Goal: Information Seeking & Learning: Learn about a topic

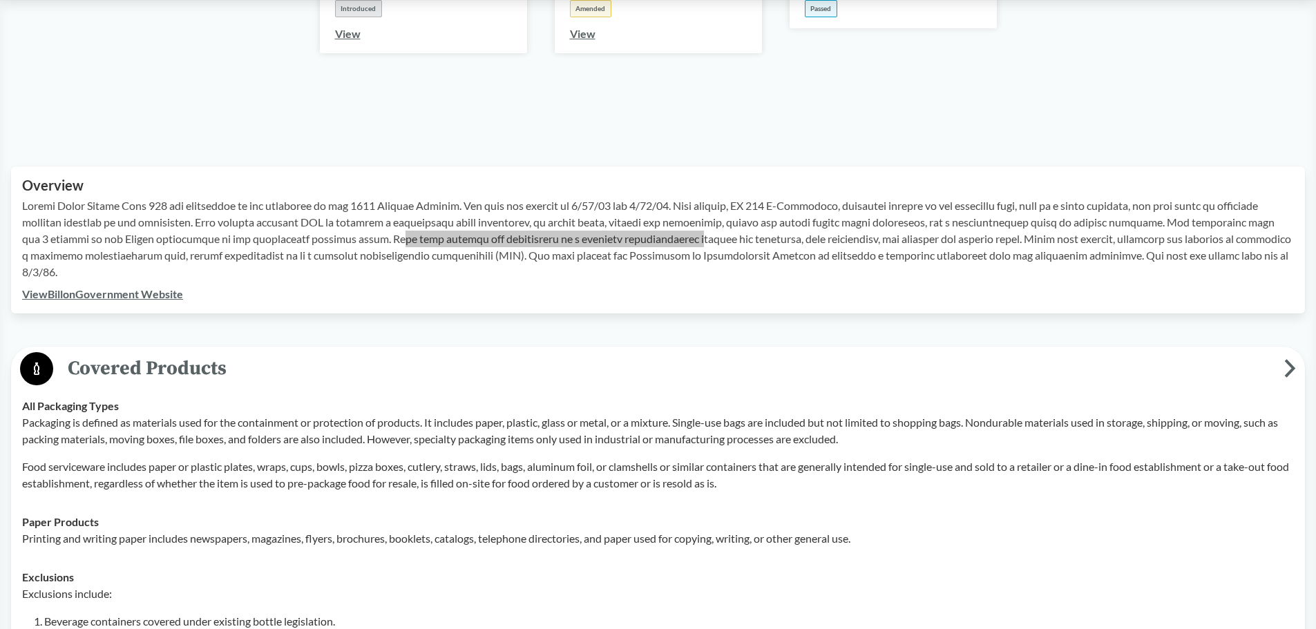
scroll to position [345, 0]
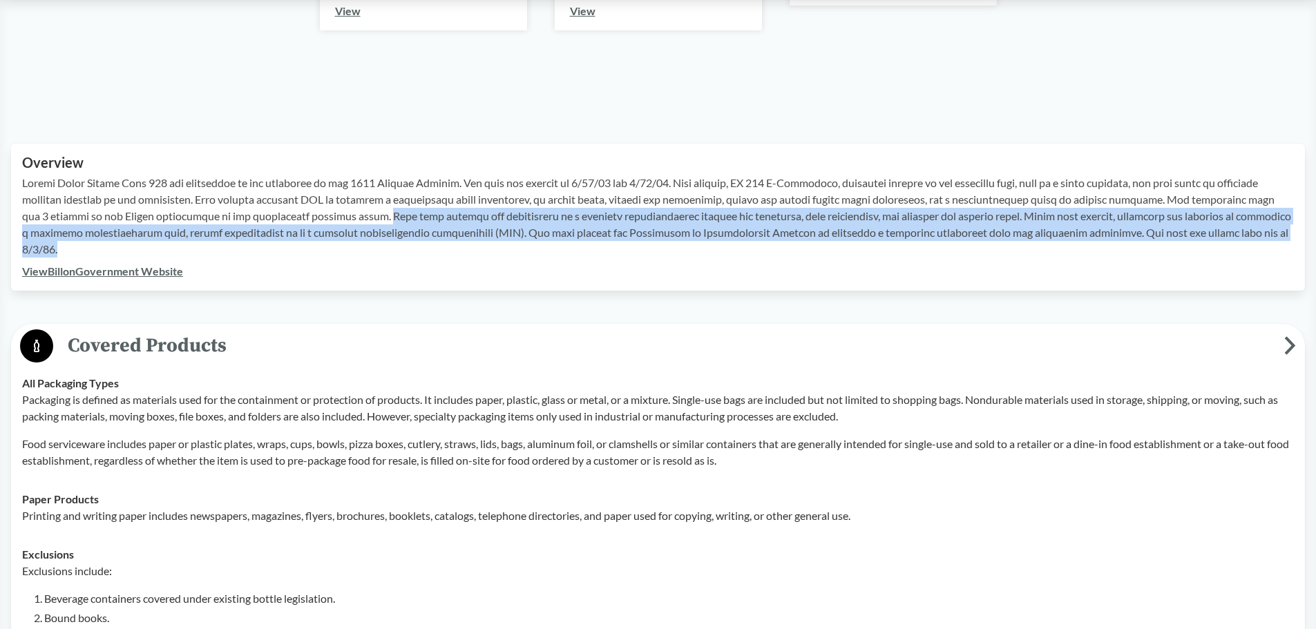
drag, startPoint x: 388, startPoint y: 216, endPoint x: 386, endPoint y: 254, distance: 38.0
click at [386, 254] on p at bounding box center [658, 216] width 1272 height 83
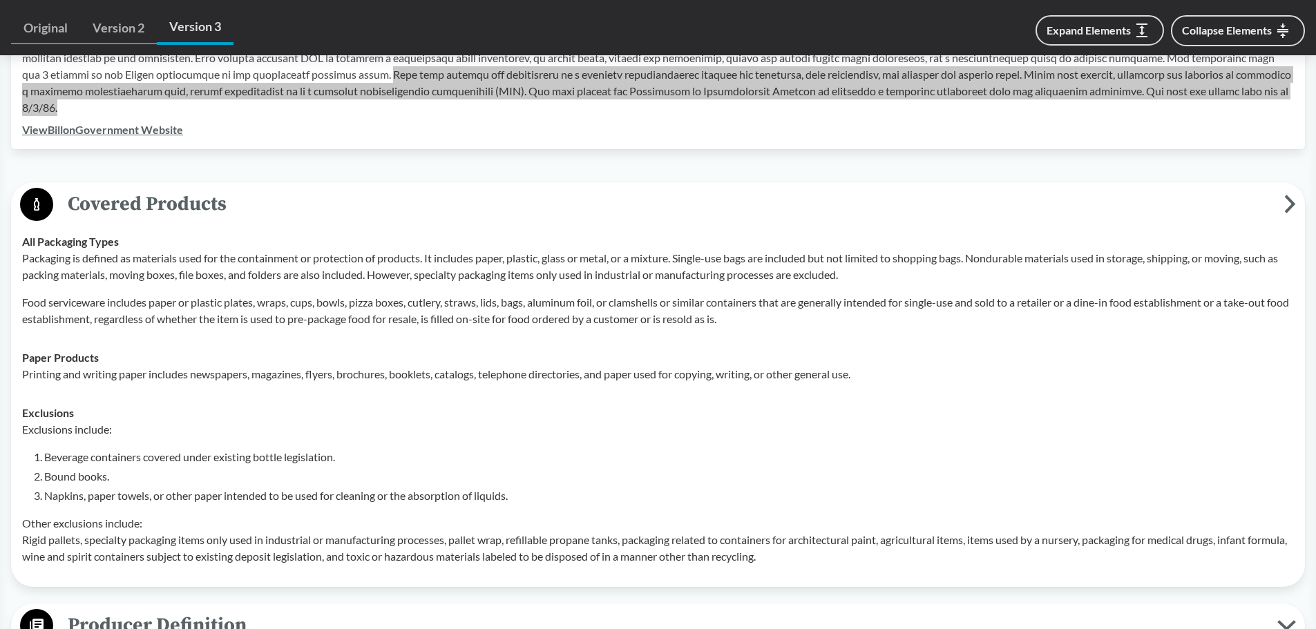
scroll to position [553, 0]
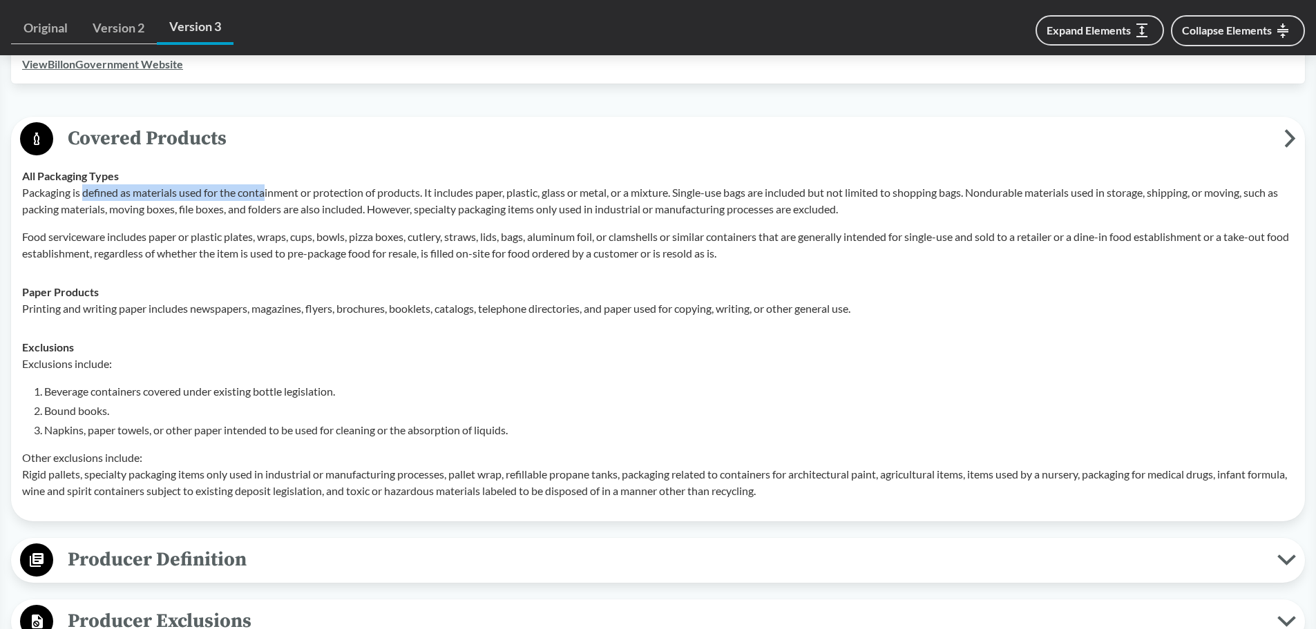
drag, startPoint x: 82, startPoint y: 196, endPoint x: 267, endPoint y: 191, distance: 185.2
click at [267, 191] on p "Packaging is defined as materials used for the containment or protection of pro…" at bounding box center [658, 200] width 1272 height 33
drag, startPoint x: 55, startPoint y: 193, endPoint x: 411, endPoint y: 180, distance: 356.6
click at [410, 180] on div "All Packaging Types Packaging is defined as materials used for the containment …" at bounding box center [658, 215] width 1272 height 94
drag, startPoint x: 569, startPoint y: 197, endPoint x: 633, endPoint y: 197, distance: 64.2
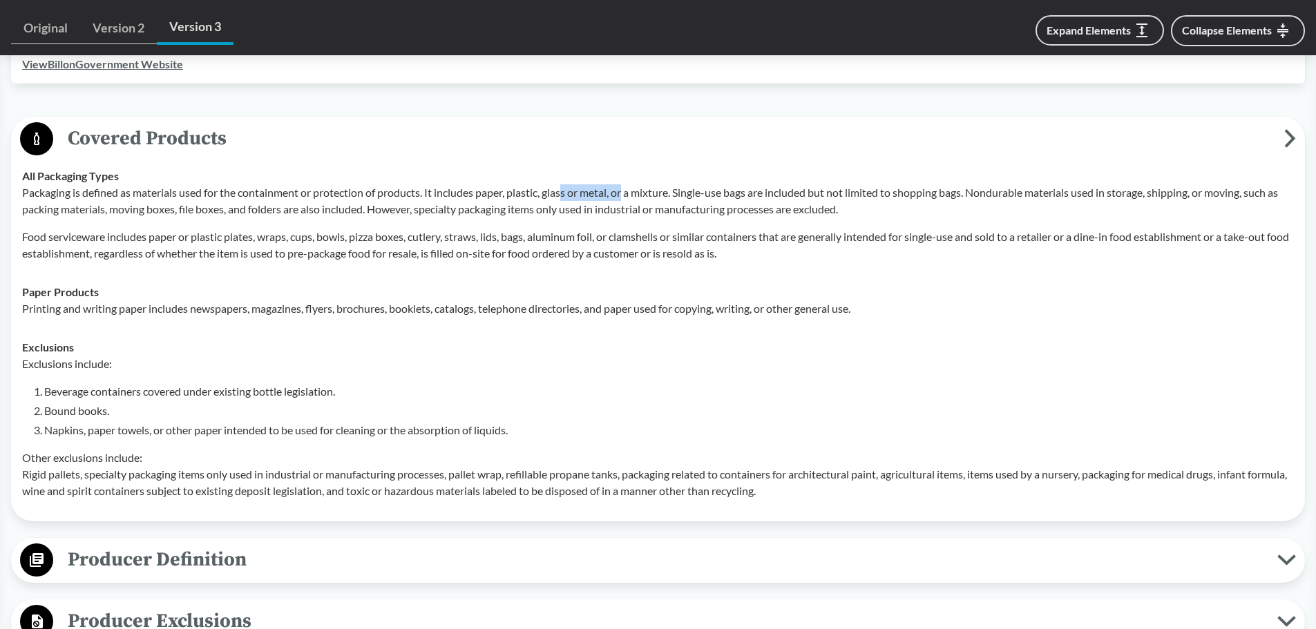
click at [633, 197] on p "Packaging is defined as materials used for the containment or protection of pro…" at bounding box center [658, 200] width 1272 height 33
drag, startPoint x: 689, startPoint y: 212, endPoint x: 893, endPoint y: 212, distance: 203.8
click at [893, 212] on p "Packaging is defined as materials used for the containment or protection of pro…" at bounding box center [658, 200] width 1272 height 33
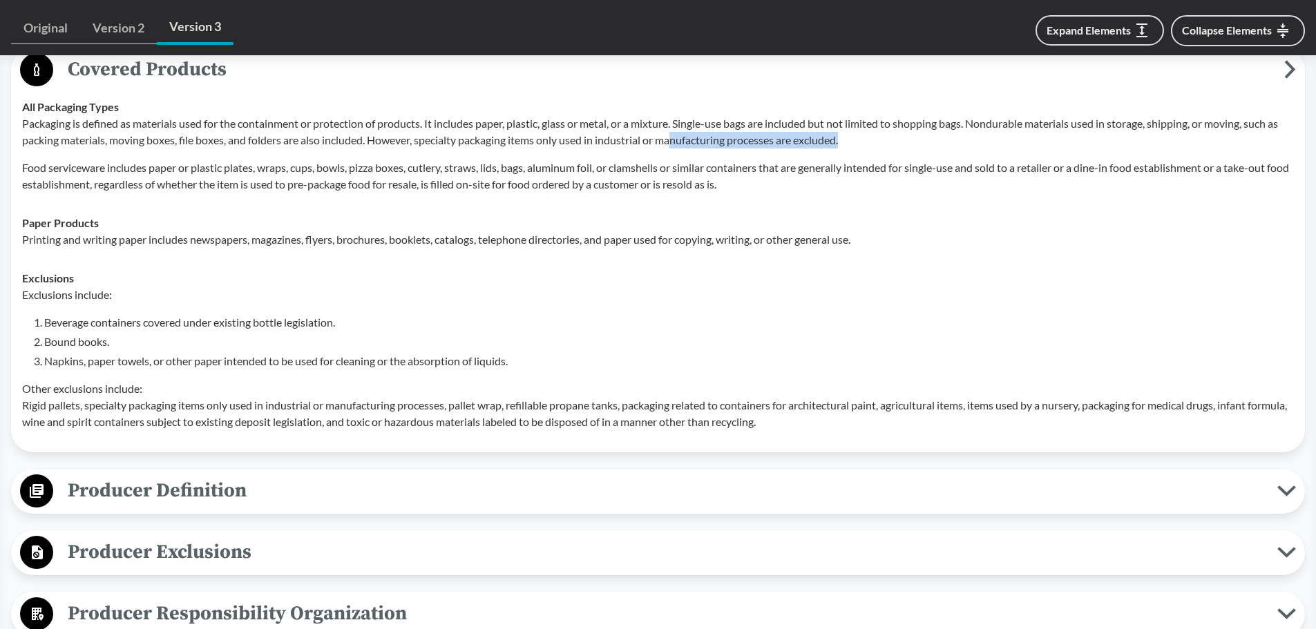
click at [218, 481] on span "Producer Definition" at bounding box center [665, 490] width 1224 height 31
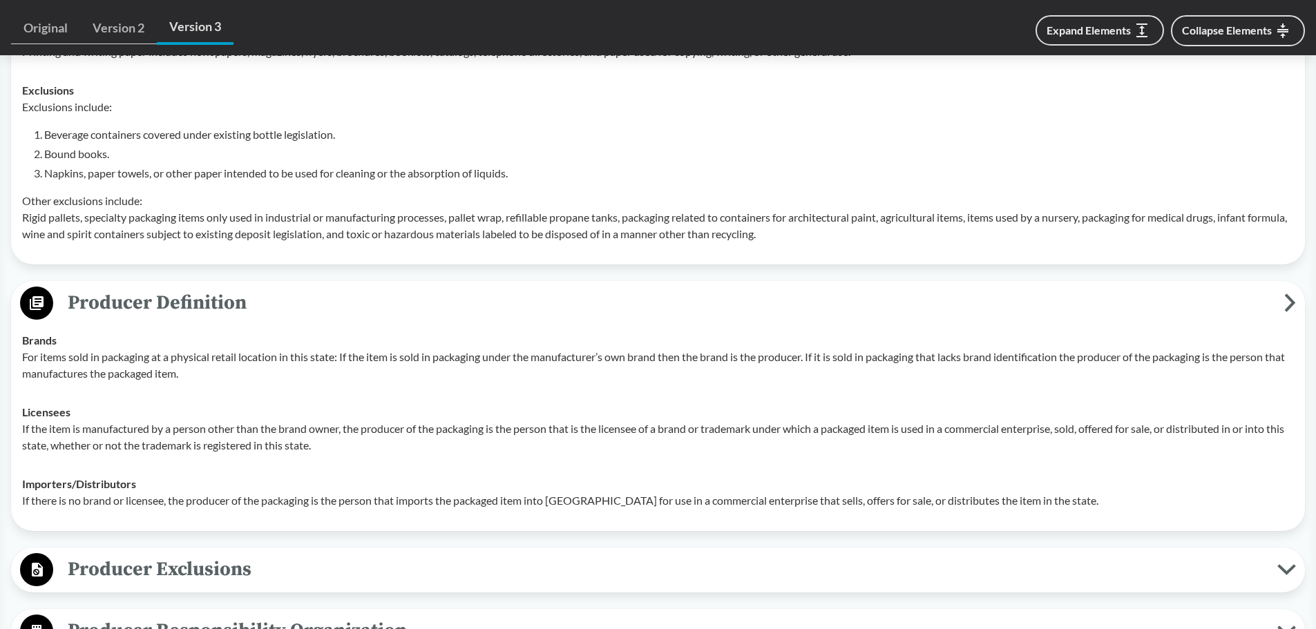
scroll to position [829, 0]
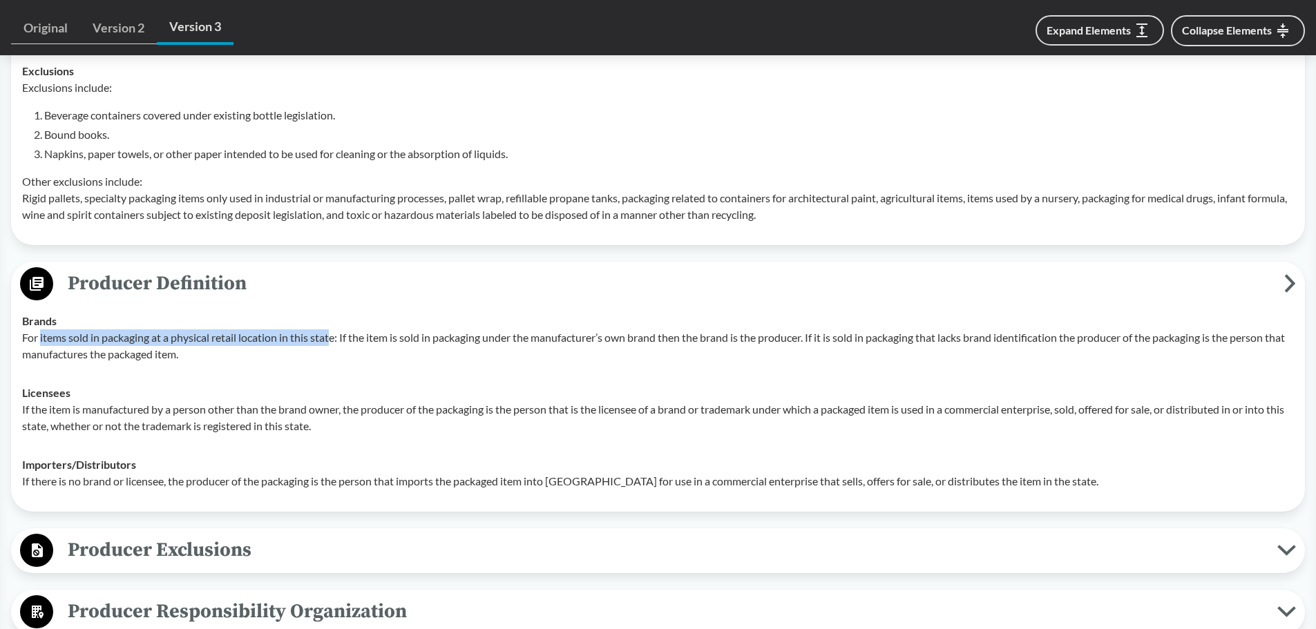
drag, startPoint x: 40, startPoint y: 341, endPoint x: 335, endPoint y: 340, distance: 294.9
click at [335, 340] on p "For items sold in packaging at a physical retail location in this state: If the…" at bounding box center [658, 345] width 1272 height 33
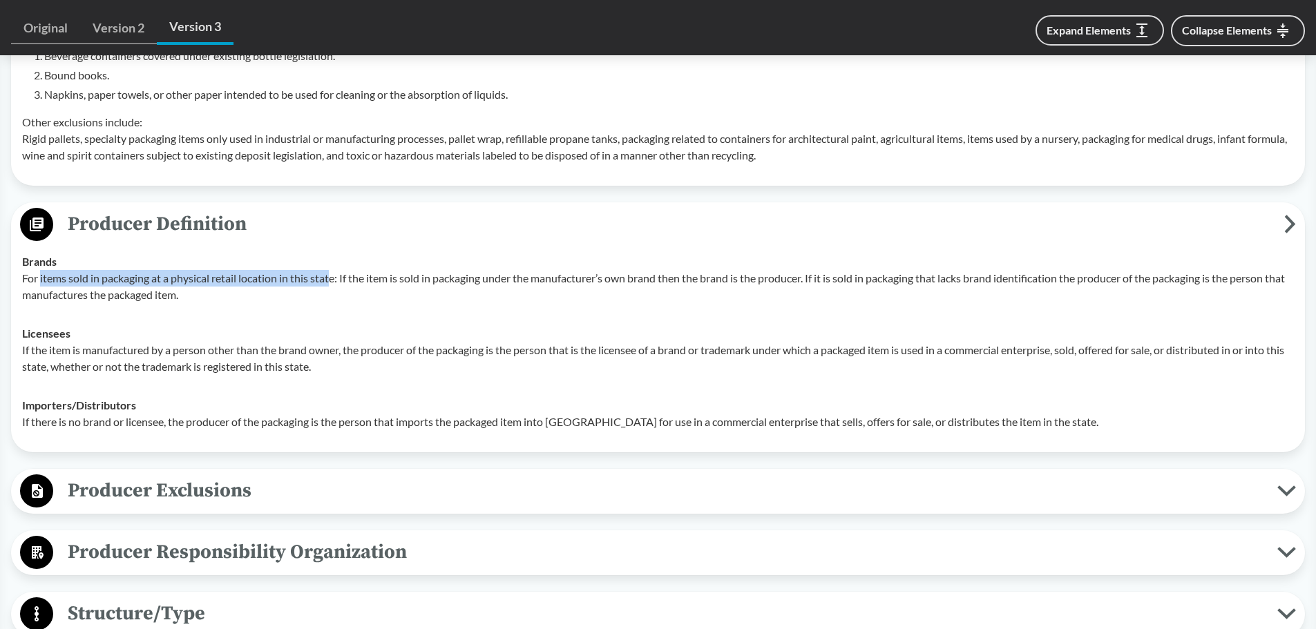
scroll to position [967, 0]
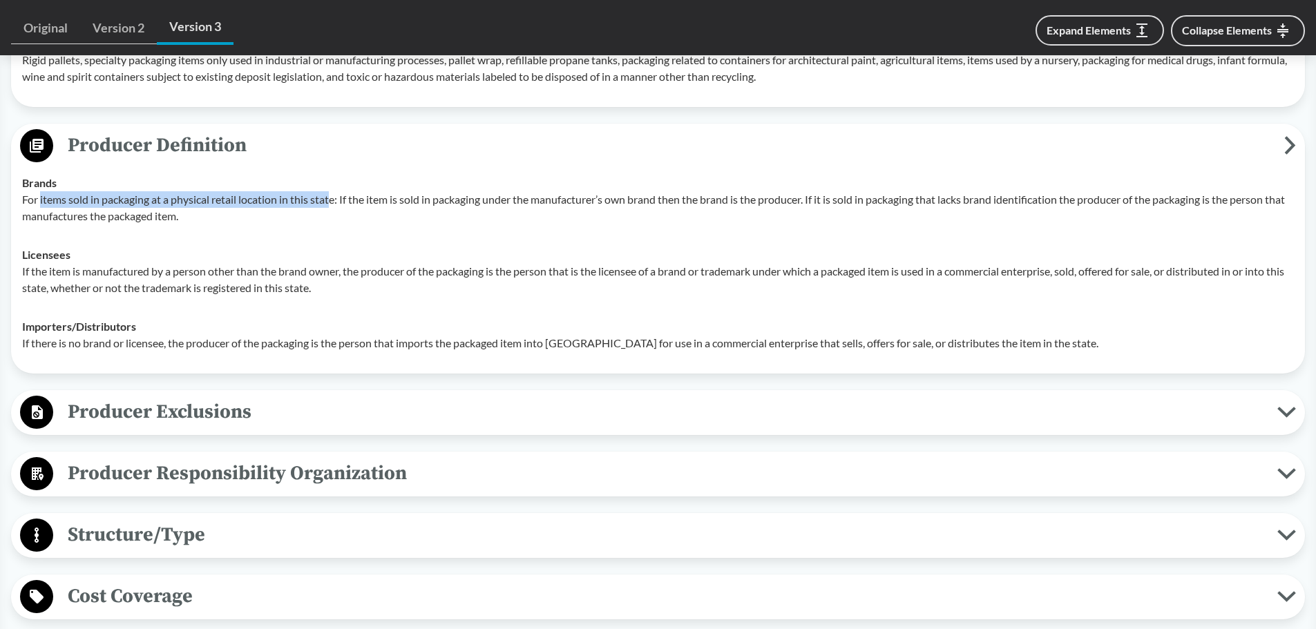
click at [309, 399] on span "Producer Exclusions" at bounding box center [665, 411] width 1224 height 31
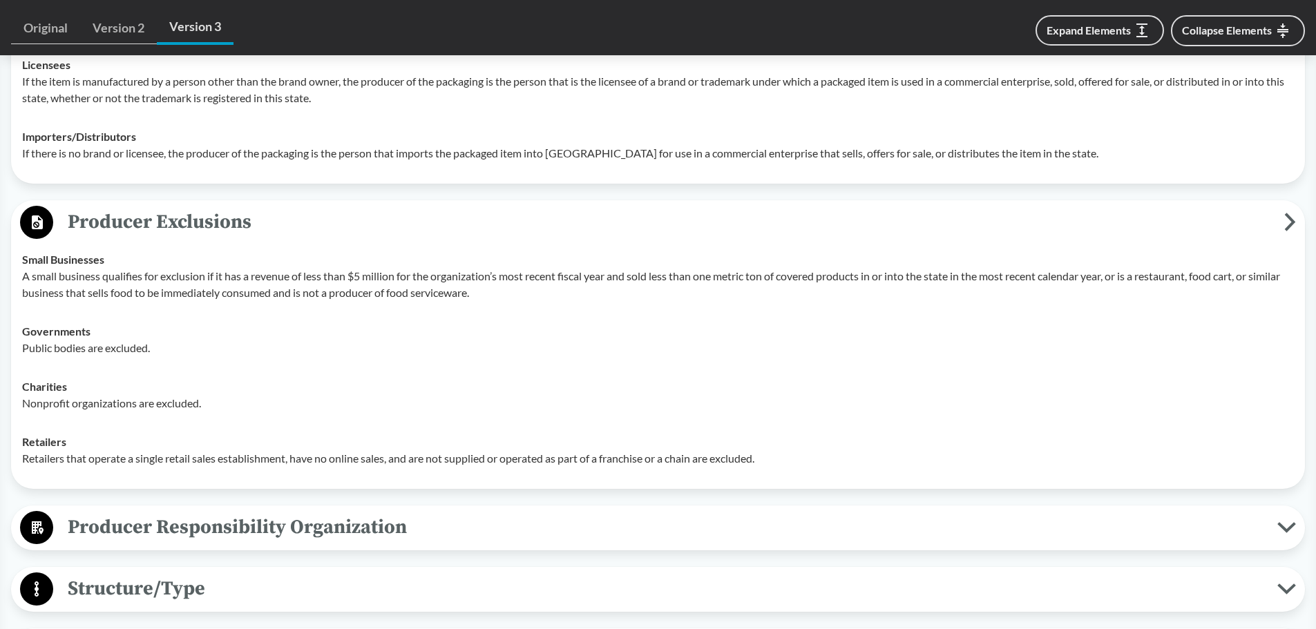
scroll to position [1174, 0]
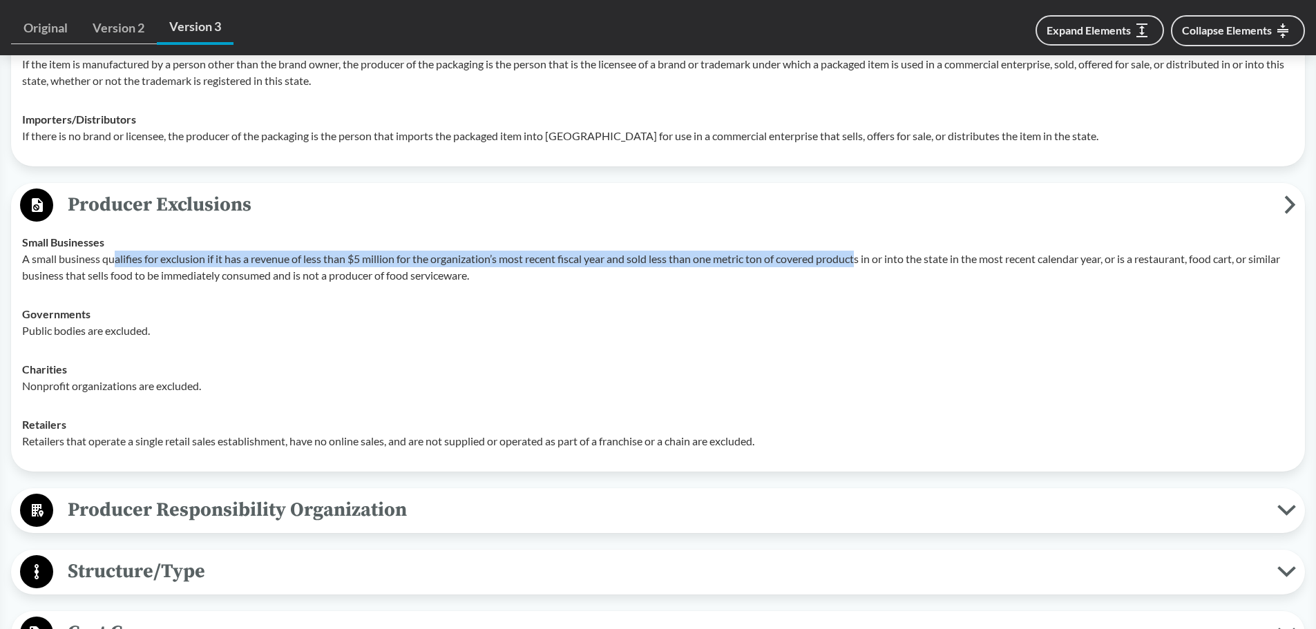
drag, startPoint x: 117, startPoint y: 256, endPoint x: 867, endPoint y: 262, distance: 749.4
click at [867, 262] on p "A small business qualifies for exclusion if it has a revenue of less than $5 mi…" at bounding box center [658, 267] width 1272 height 33
click at [367, 513] on span "Producer Responsibility Organization" at bounding box center [665, 510] width 1224 height 31
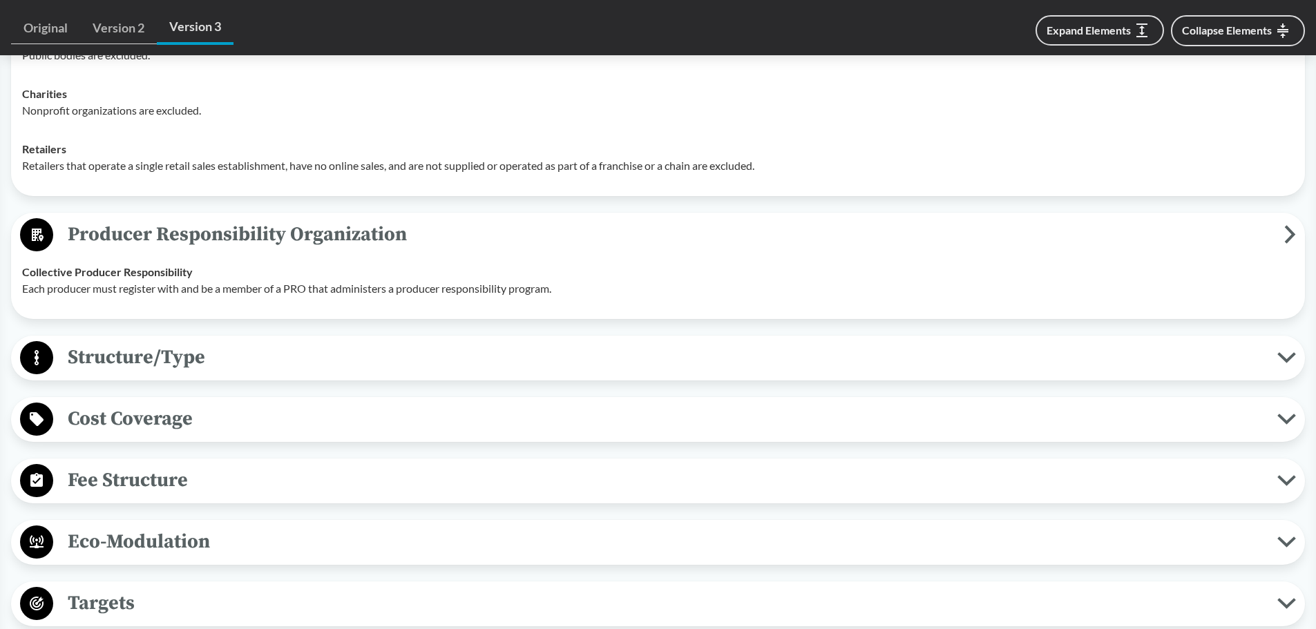
scroll to position [1450, 0]
click at [284, 363] on span "Structure/Type" at bounding box center [665, 356] width 1224 height 31
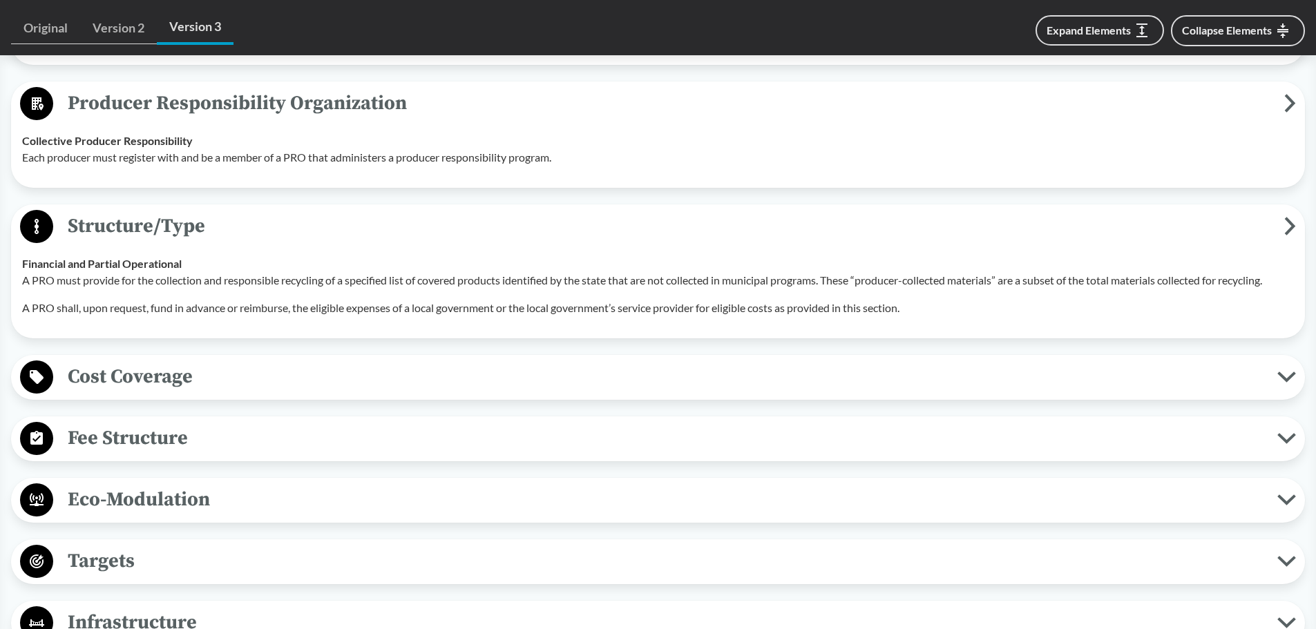
scroll to position [1589, 0]
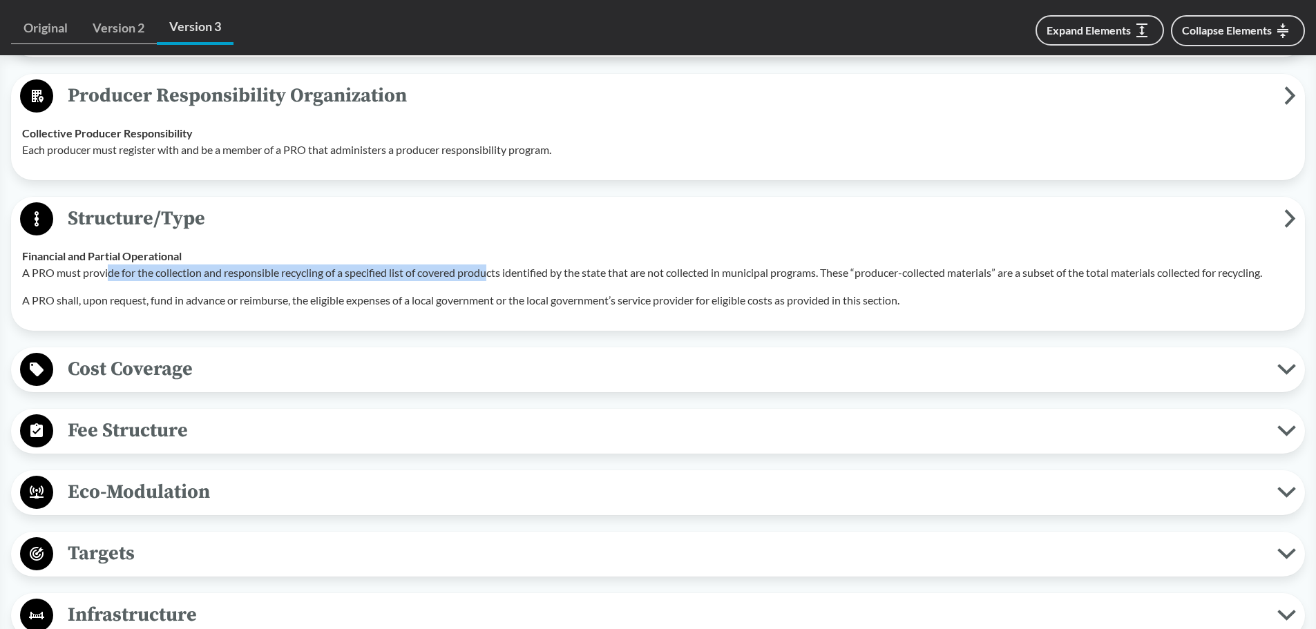
drag, startPoint x: 109, startPoint y: 270, endPoint x: 494, endPoint y: 266, distance: 384.7
click at [494, 266] on p "A PRO must provide for the collection and responsible recycling of a specified …" at bounding box center [658, 273] width 1272 height 17
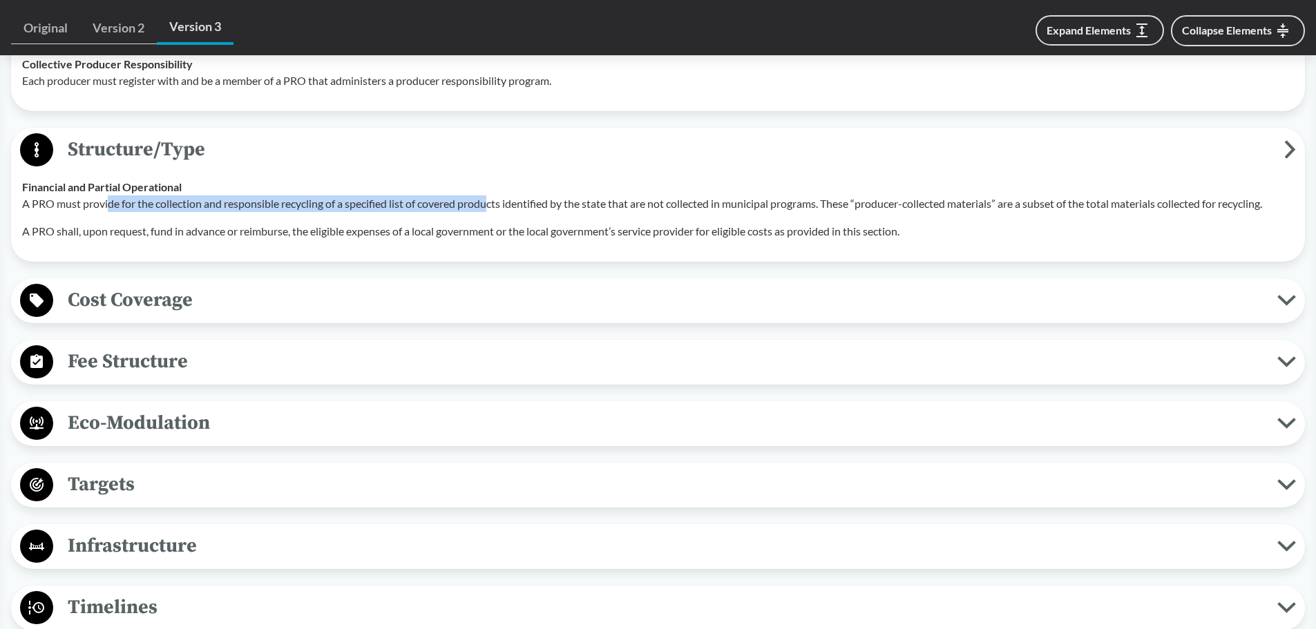
click at [250, 422] on span "Eco-Modulation" at bounding box center [665, 423] width 1224 height 31
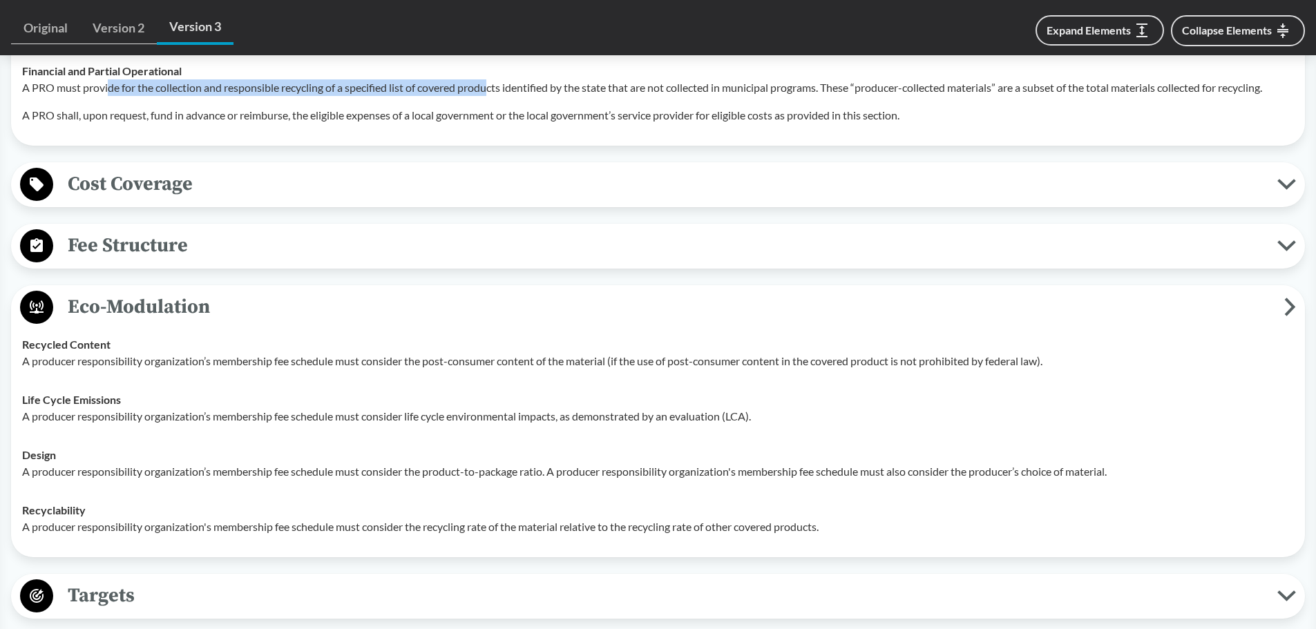
scroll to position [1796, 0]
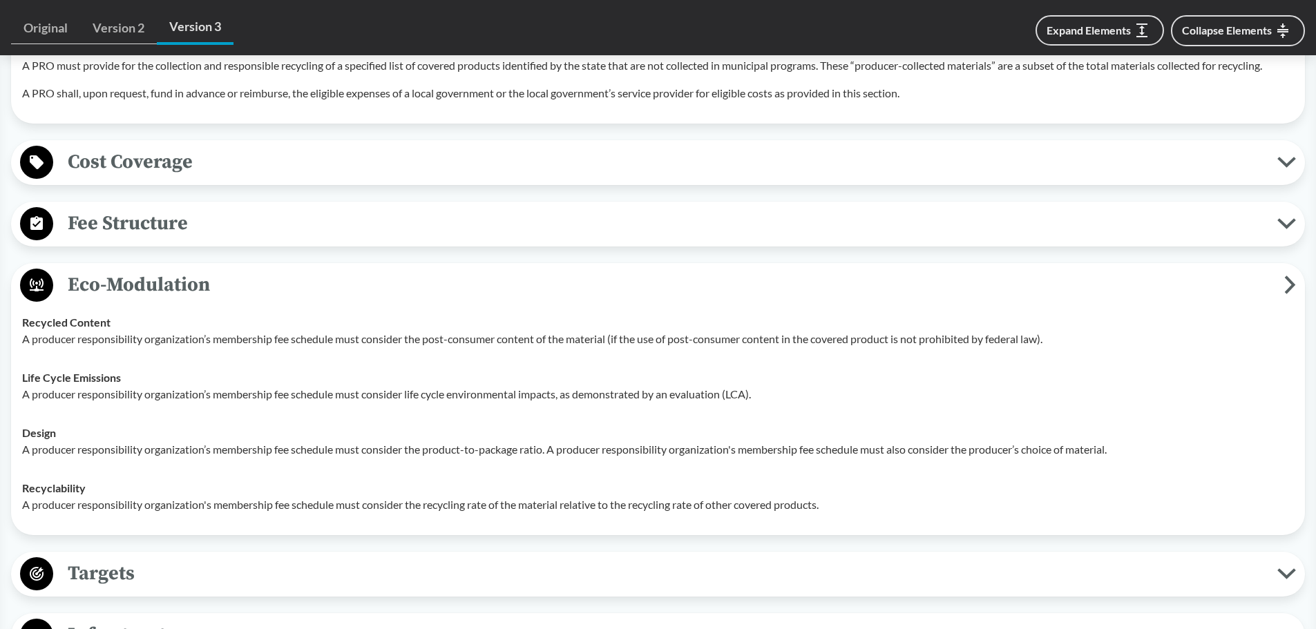
click at [70, 338] on p "A producer responsibility organization’s membership fee schedule must consider …" at bounding box center [658, 339] width 1272 height 17
drag, startPoint x: 145, startPoint y: 338, endPoint x: 534, endPoint y: 338, distance: 388.9
click at [534, 338] on p "A producer responsibility organization’s membership fee schedule must consider …" at bounding box center [658, 339] width 1272 height 17
drag, startPoint x: 43, startPoint y: 396, endPoint x: 466, endPoint y: 401, distance: 422.7
click at [466, 401] on p "A producer responsibility organization’s membership fee schedule must consider …" at bounding box center [658, 394] width 1272 height 17
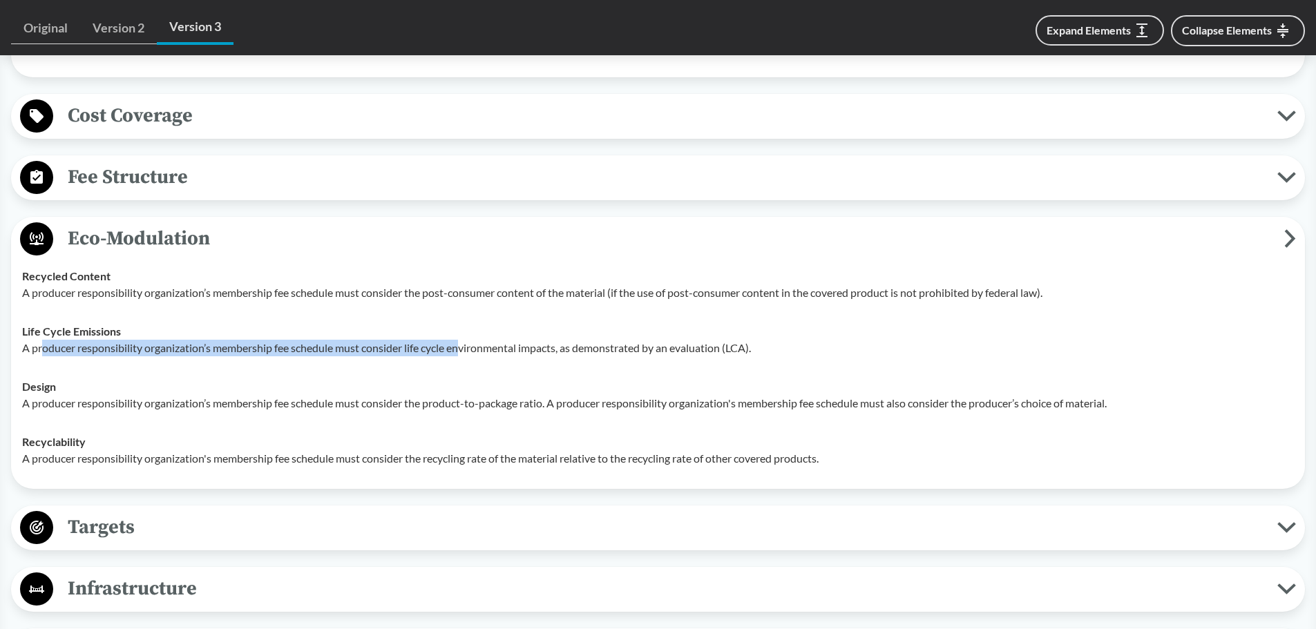
scroll to position [1865, 0]
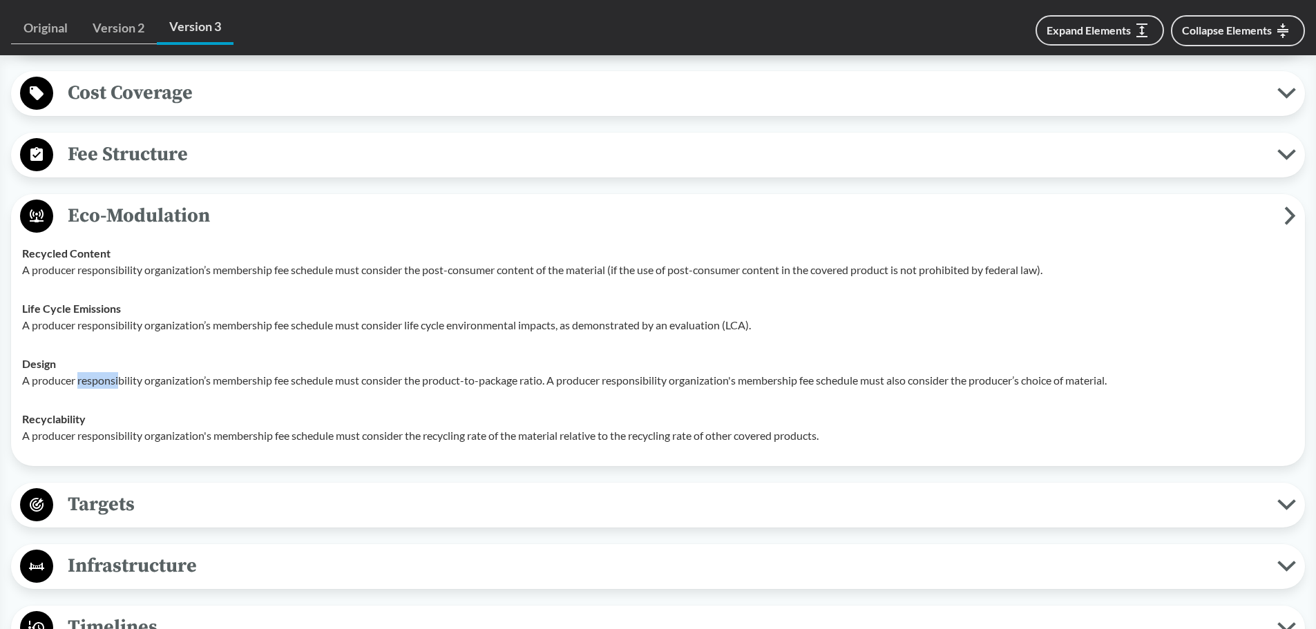
drag, startPoint x: 77, startPoint y: 378, endPoint x: 118, endPoint y: 379, distance: 40.8
click at [118, 379] on p "A producer responsibility organization’s membership fee schedule must consider …" at bounding box center [658, 380] width 1272 height 17
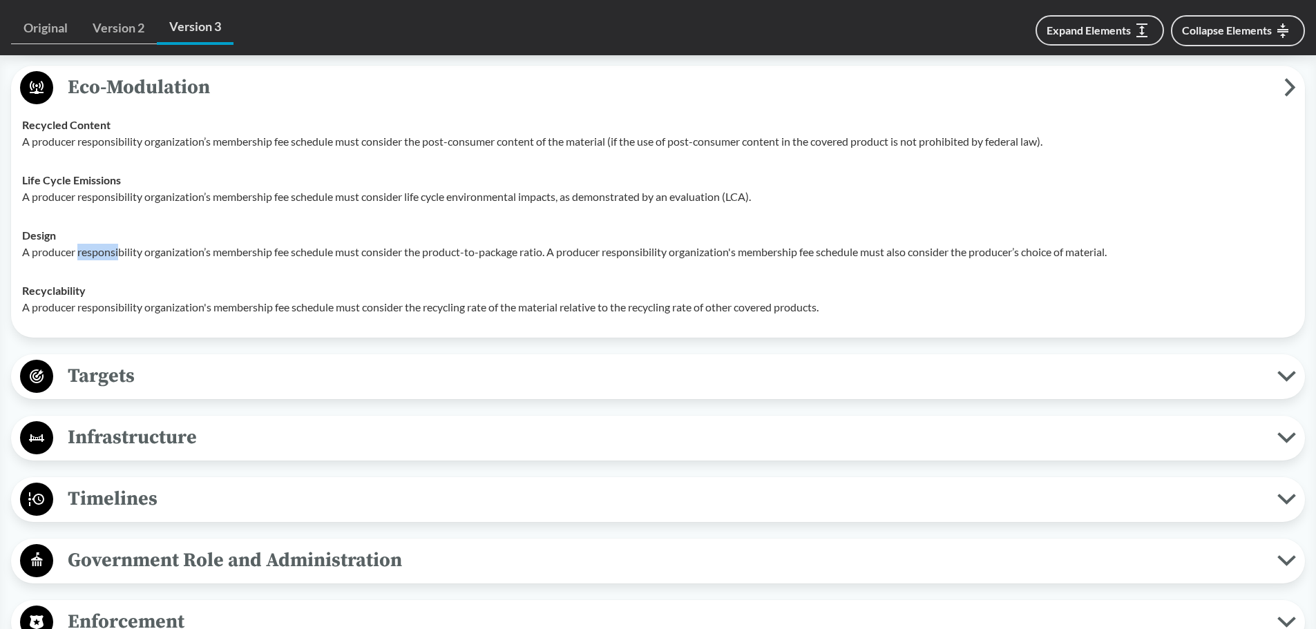
scroll to position [2003, 0]
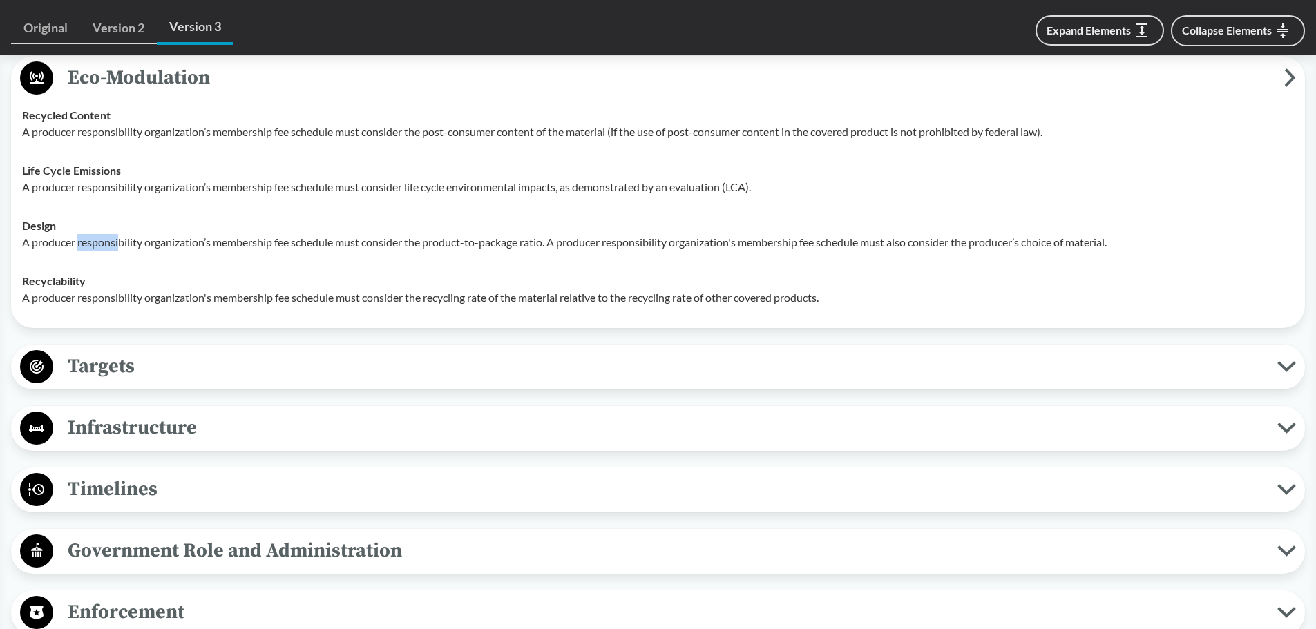
click at [282, 367] on span "Targets" at bounding box center [665, 366] width 1224 height 31
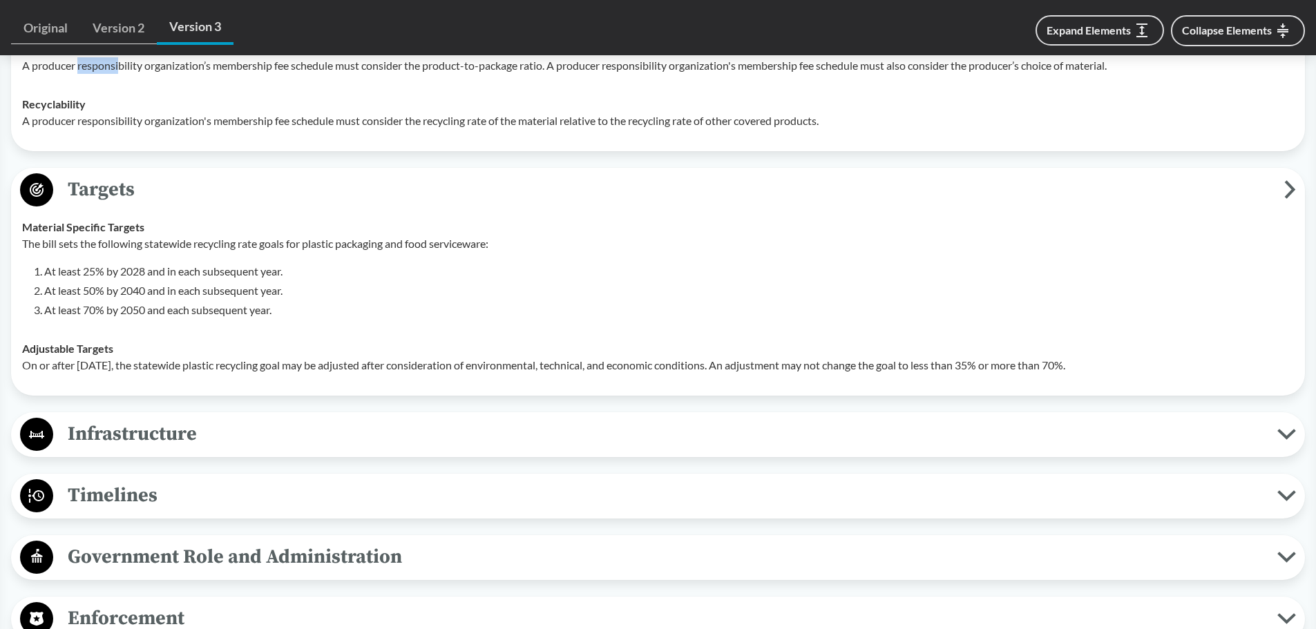
scroll to position [2279, 0]
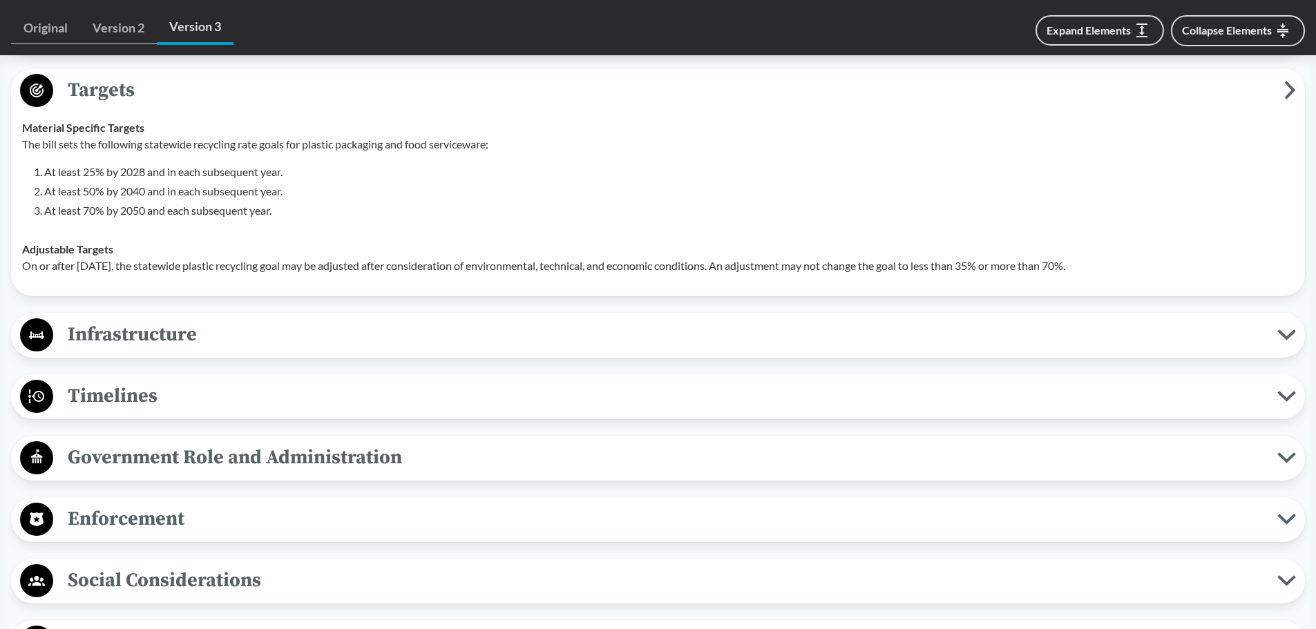
click at [311, 341] on span "Infrastructure" at bounding box center [665, 334] width 1224 height 31
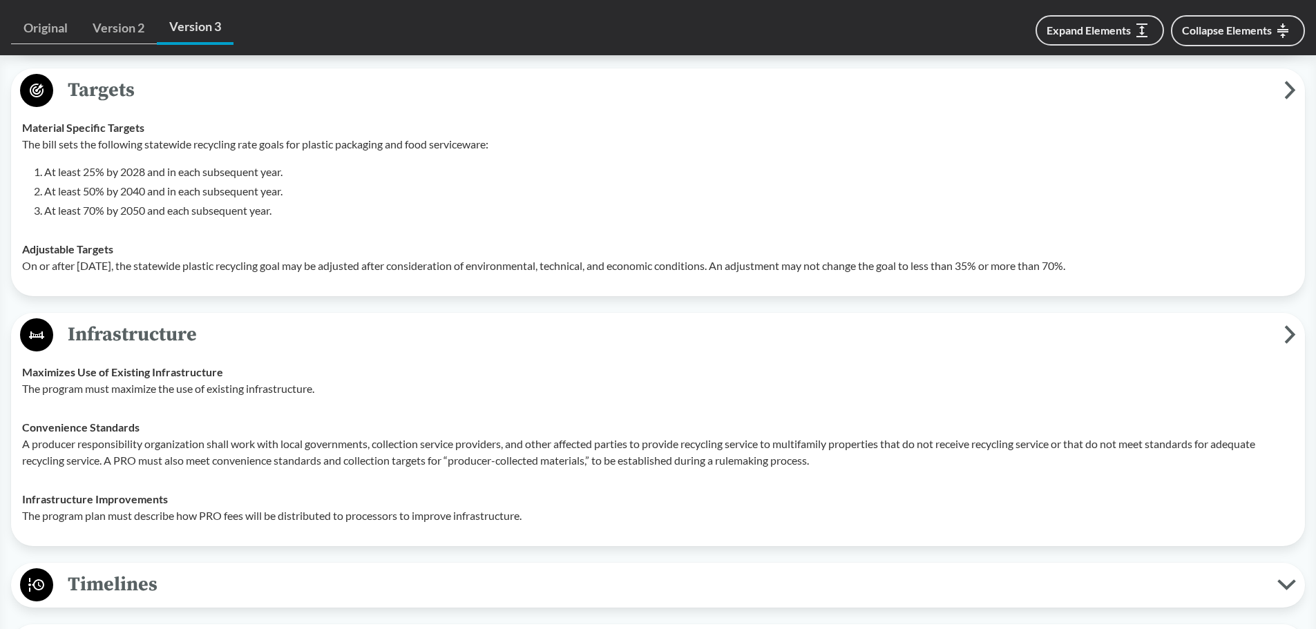
click at [713, 459] on p "A producer responsibility organization shall work with local governments, colle…" at bounding box center [658, 452] width 1272 height 33
drag, startPoint x: 647, startPoint y: 468, endPoint x: 819, endPoint y: 461, distance: 172.1
click at [819, 461] on p "A producer responsibility organization shall work with local governments, colle…" at bounding box center [658, 452] width 1272 height 33
drag, startPoint x: 65, startPoint y: 517, endPoint x: 345, endPoint y: 515, distance: 280.4
click at [345, 515] on p "The program plan must describe how PRO fees will be distributed to processors t…" at bounding box center [658, 516] width 1272 height 17
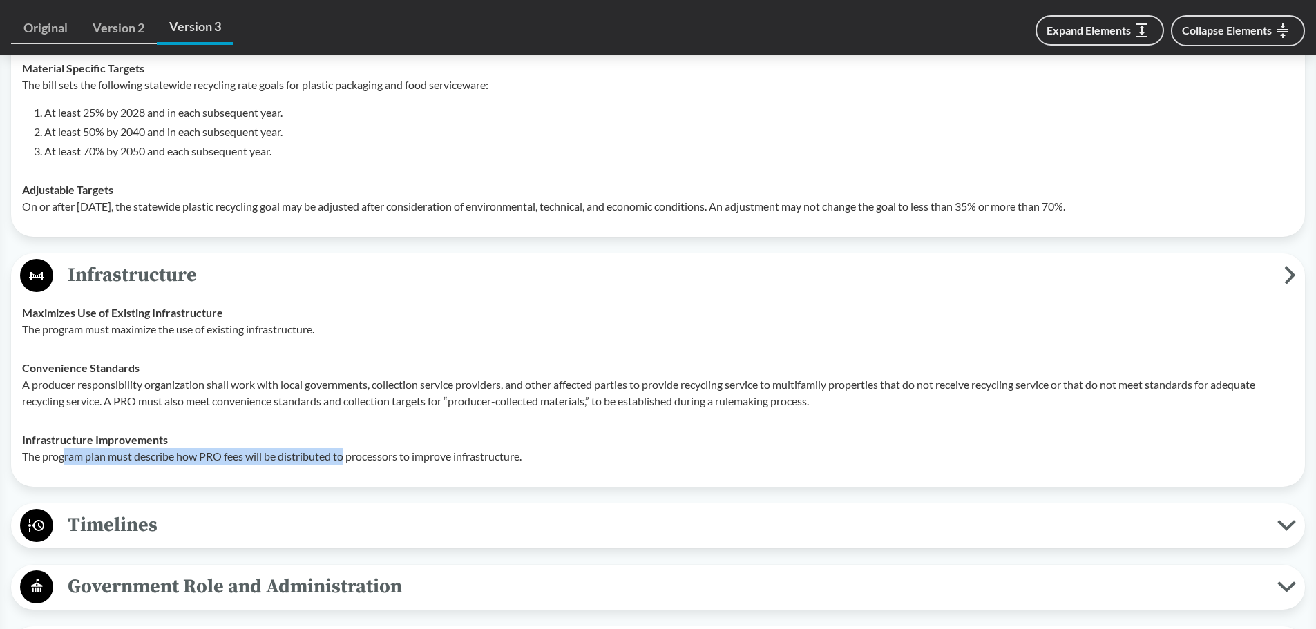
scroll to position [2417, 0]
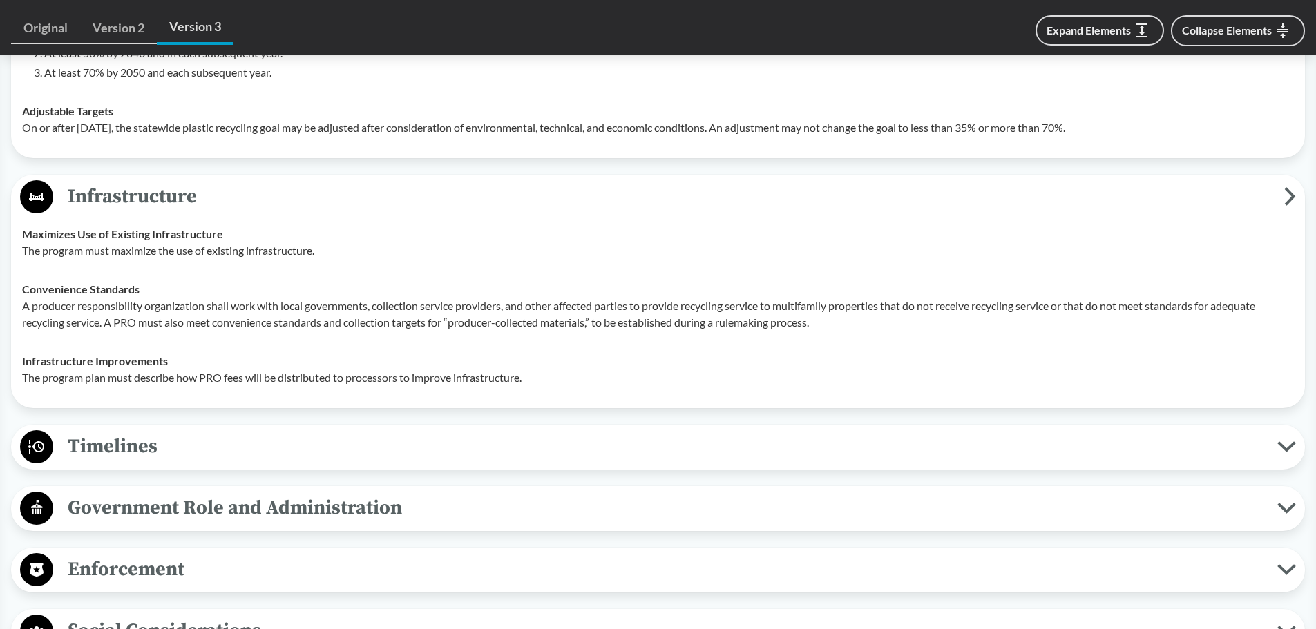
click at [300, 437] on span "Timelines" at bounding box center [665, 446] width 1224 height 31
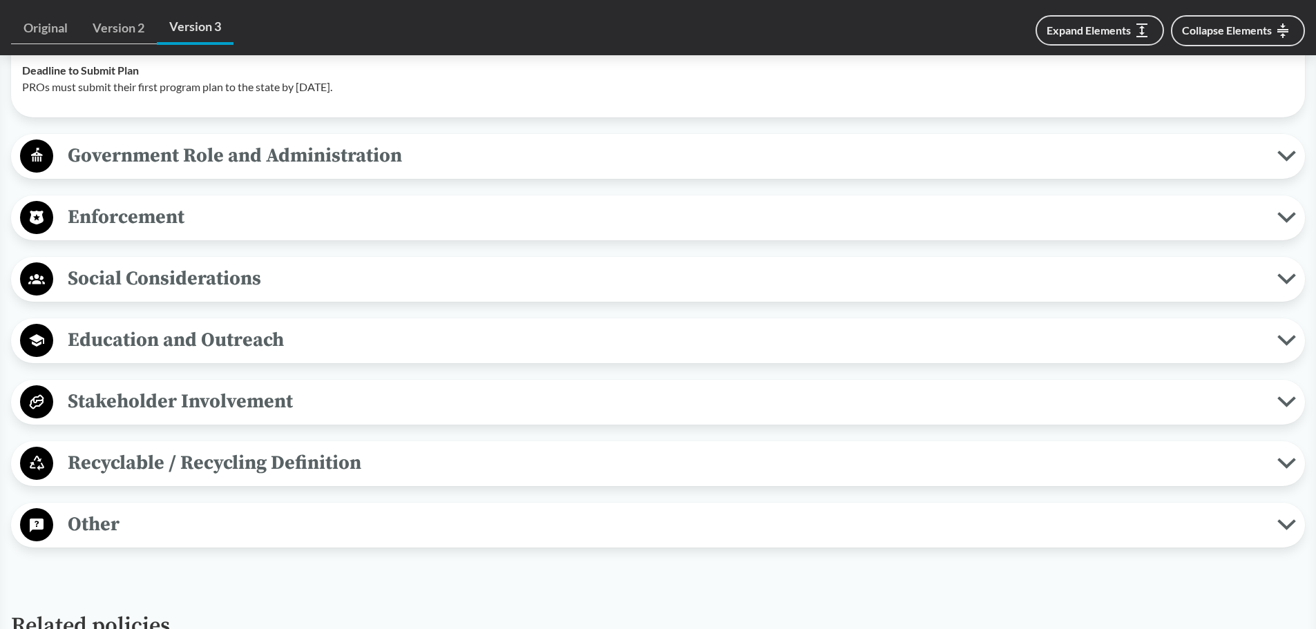
scroll to position [2832, 0]
click at [296, 463] on span "Recyclable / Recycling Definition" at bounding box center [665, 462] width 1224 height 31
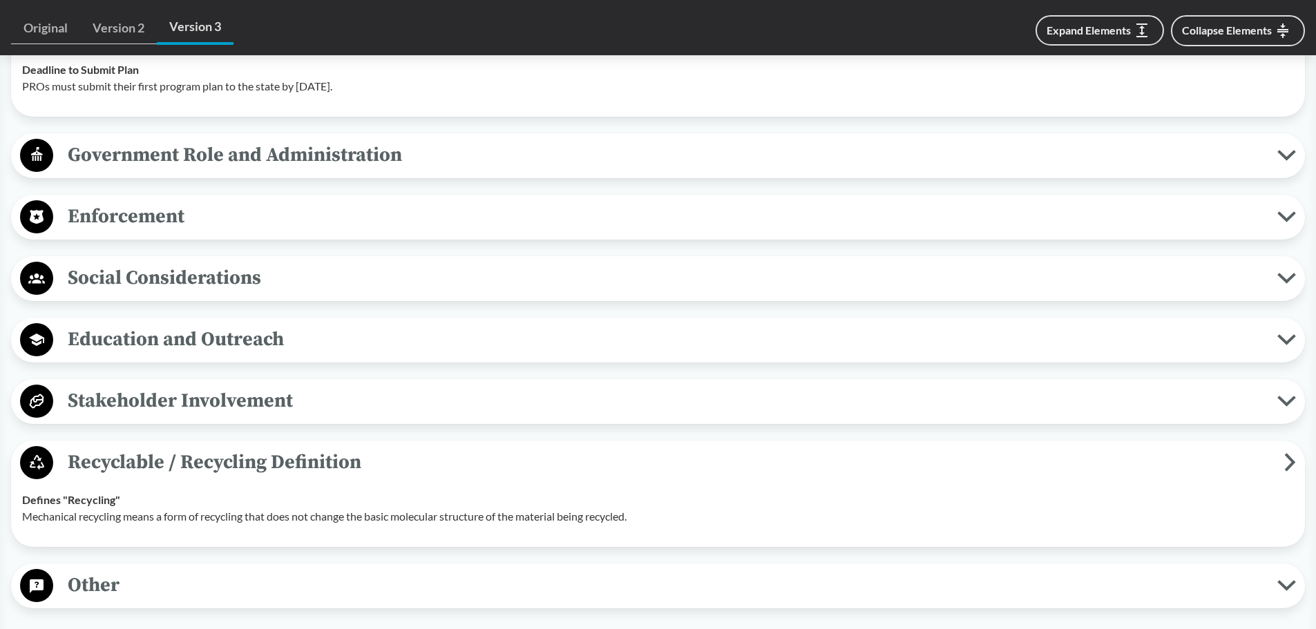
click at [296, 463] on span "Recyclable / Recycling Definition" at bounding box center [668, 462] width 1231 height 31
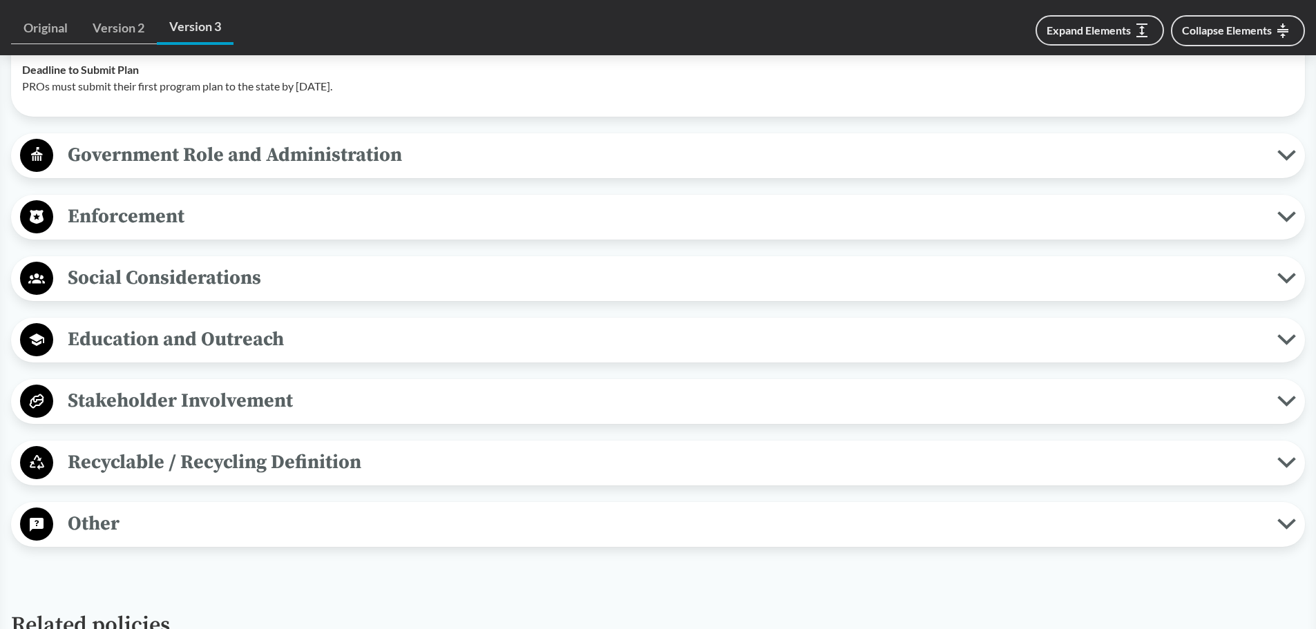
click at [238, 405] on span "Stakeholder Involvement" at bounding box center [665, 400] width 1224 height 31
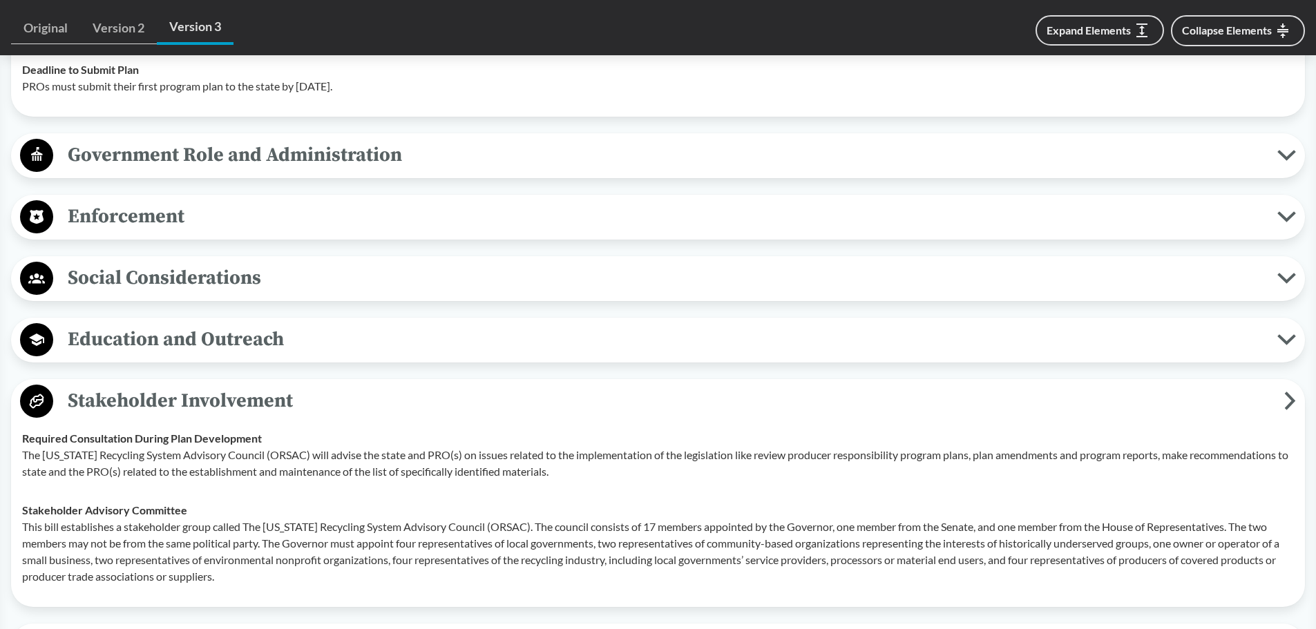
click at [329, 337] on span "Education and Outreach" at bounding box center [665, 339] width 1224 height 31
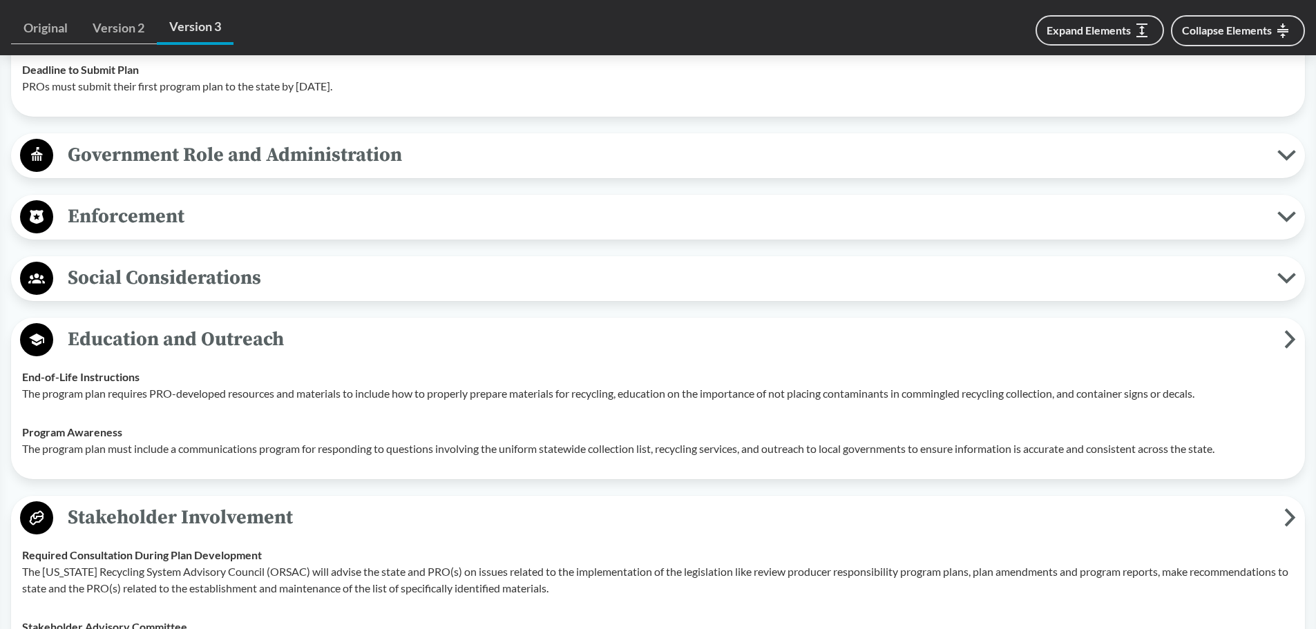
click at [329, 337] on span "Education and Outreach" at bounding box center [668, 339] width 1231 height 31
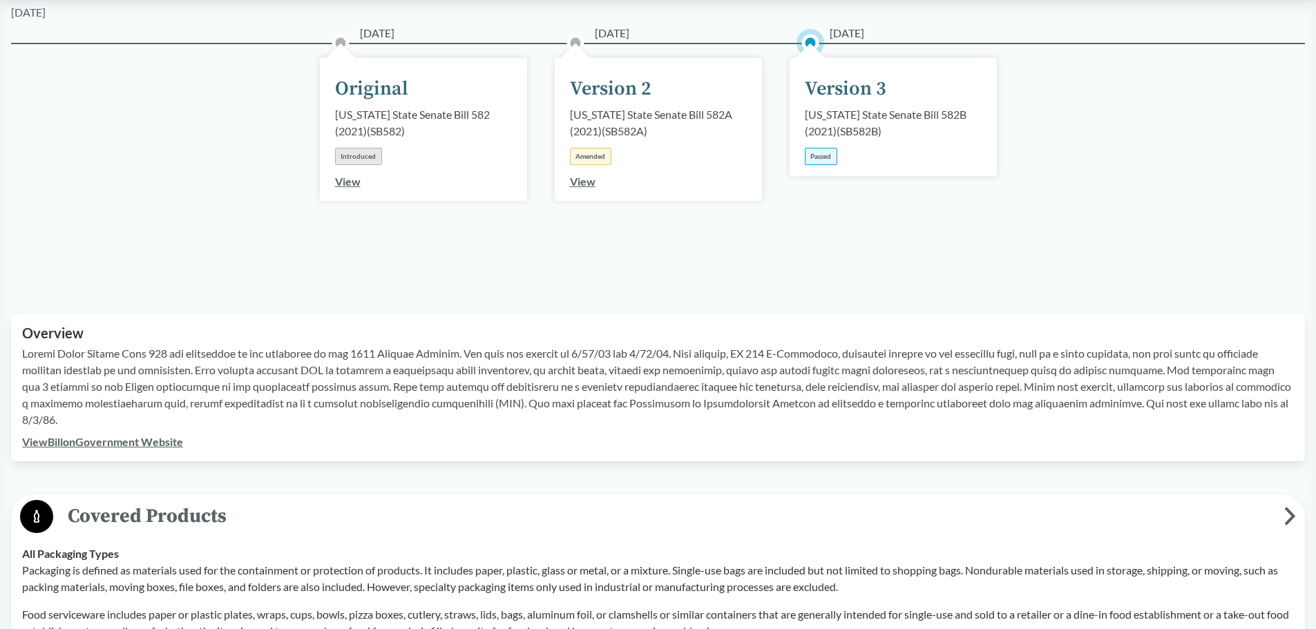
scroll to position [0, 0]
